Goal: Task Accomplishment & Management: Complete application form

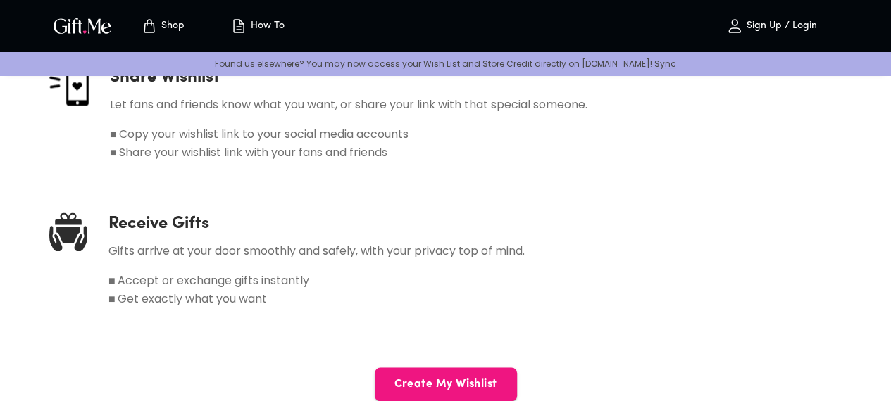
scroll to position [740, 3]
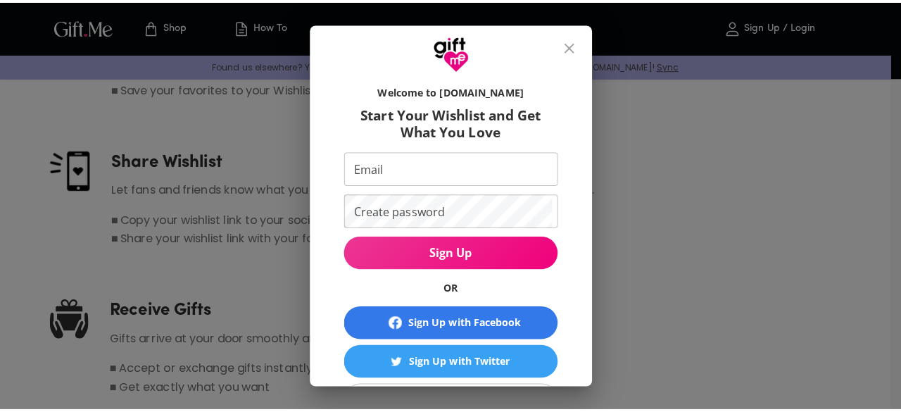
scroll to position [740, 0]
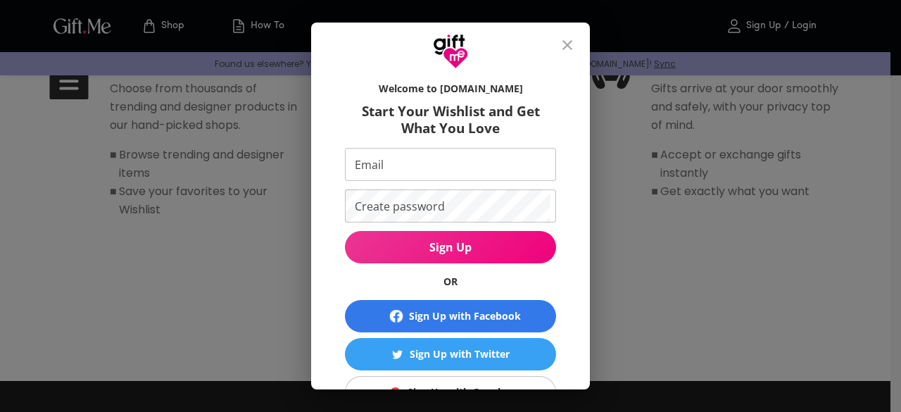
click at [454, 257] on button "Sign Up" at bounding box center [450, 247] width 211 height 32
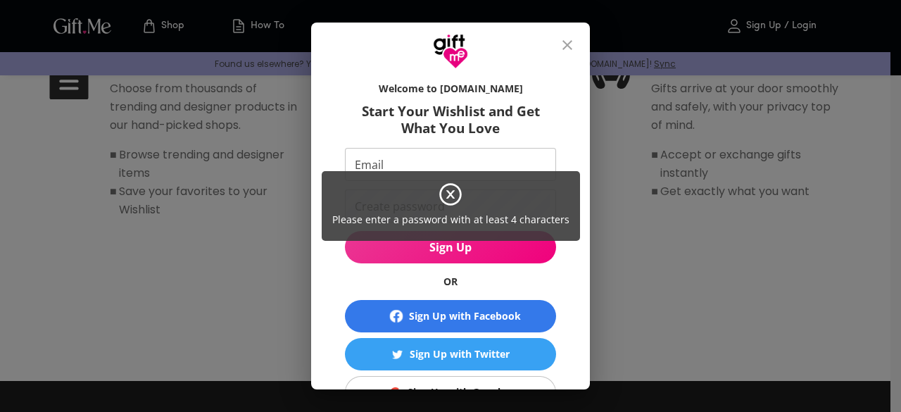
drag, startPoint x: 589, startPoint y: 235, endPoint x: 590, endPoint y: 291, distance: 55.6
click at [590, 291] on div "Please enter a password with at least 4 characters" at bounding box center [450, 206] width 901 height 412
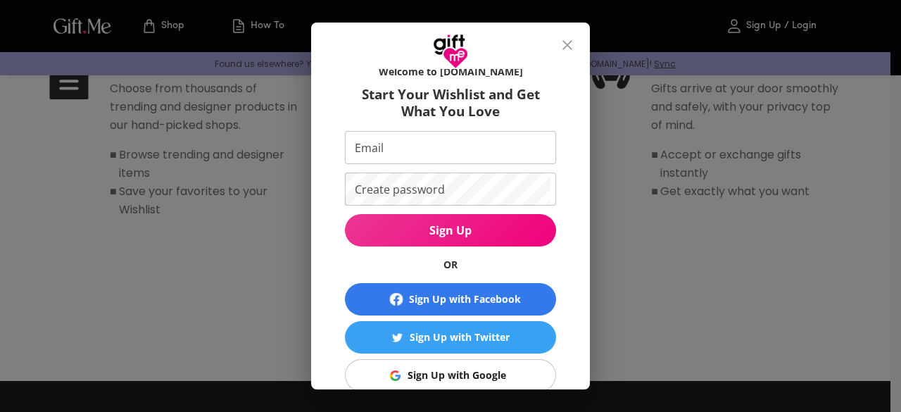
scroll to position [0, 0]
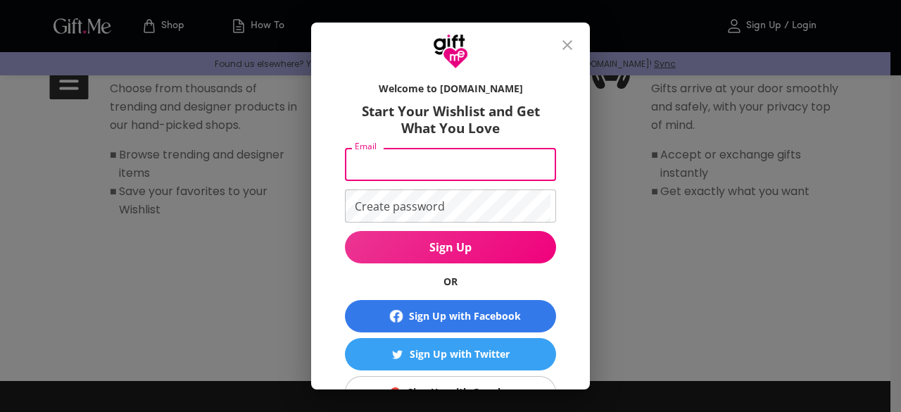
click at [534, 159] on input "Email" at bounding box center [448, 164] width 206 height 33
type input "[EMAIL_ADDRESS][DOMAIN_NAME]"
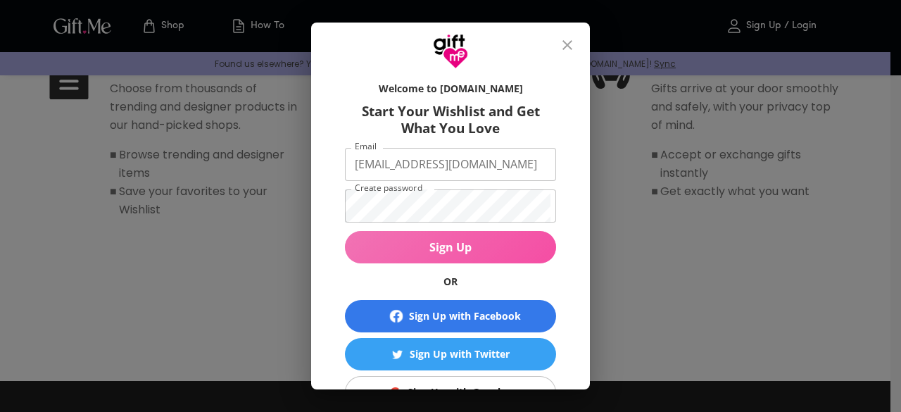
click at [456, 239] on button "Sign Up" at bounding box center [450, 247] width 211 height 32
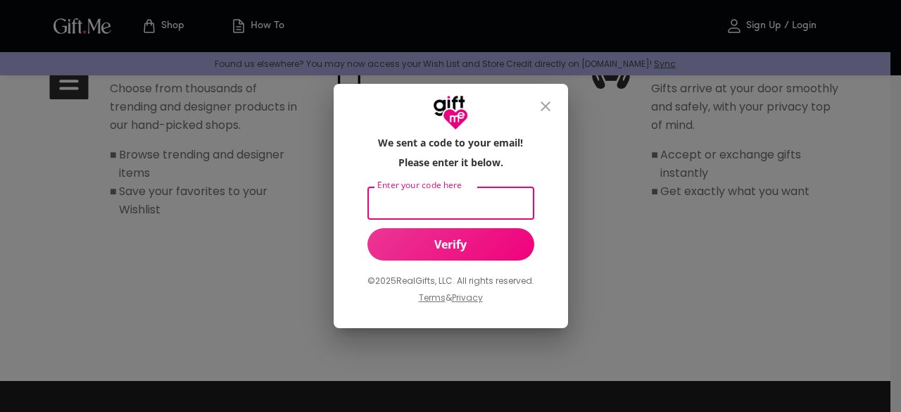
click at [482, 197] on input "Enter your code here" at bounding box center [448, 203] width 161 height 33
click at [485, 249] on span "Verify" at bounding box center [451, 244] width 167 height 15
click at [434, 196] on input "eyoo" at bounding box center [448, 203] width 161 height 33
type input "e"
type input "255102"
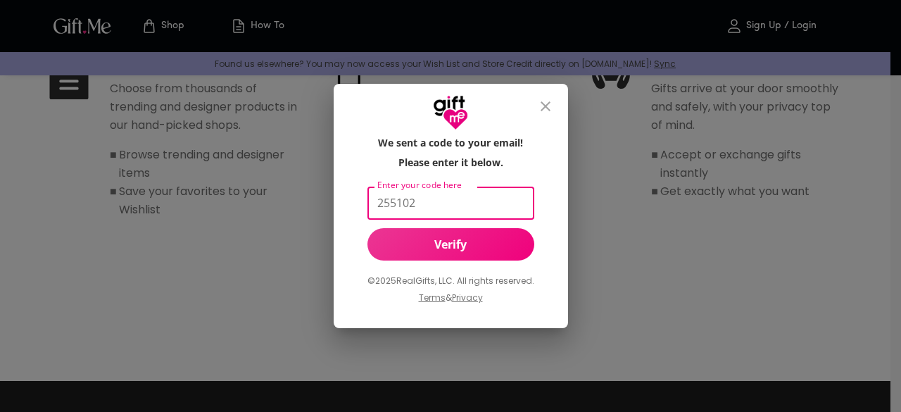
click at [438, 251] on span "Verify" at bounding box center [451, 244] width 167 height 15
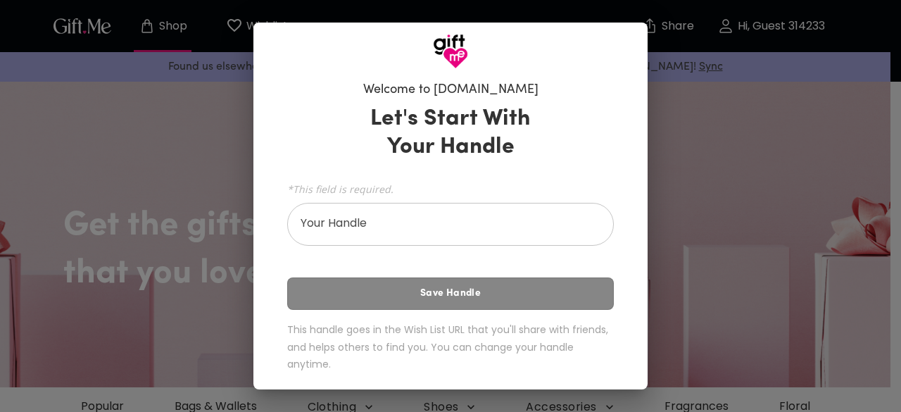
click at [234, 236] on div "Welcome to Gift.me Let's Start With Your Handle *This field is required. Your H…" at bounding box center [450, 206] width 901 height 412
click at [739, 95] on div "Welcome to Gift.me Let's Start With Your Handle *This field is required. Your H…" at bounding box center [450, 206] width 901 height 412
